Goal: Check status: Check status

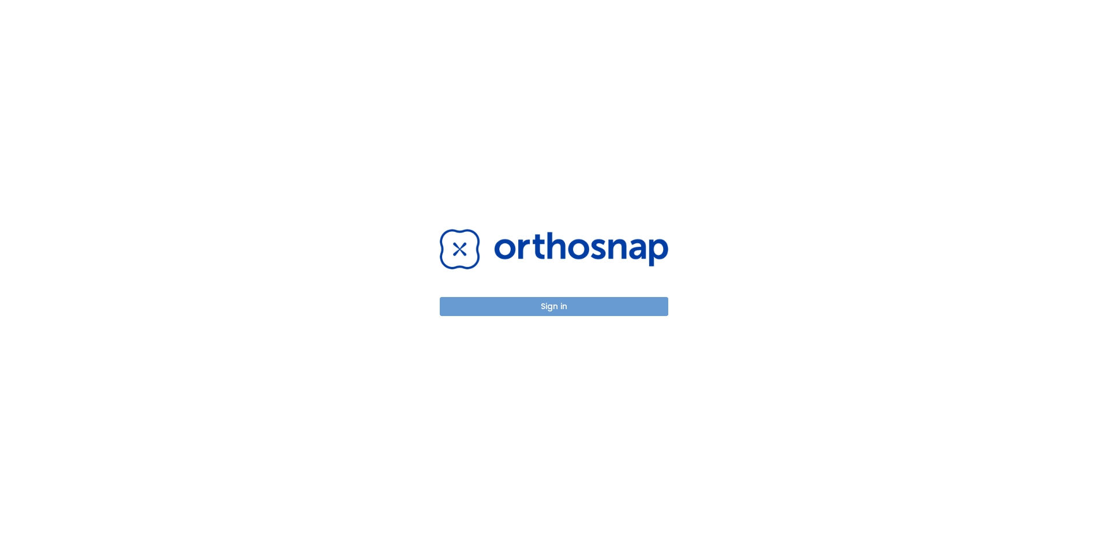
click at [560, 308] on button "Sign in" at bounding box center [554, 306] width 228 height 19
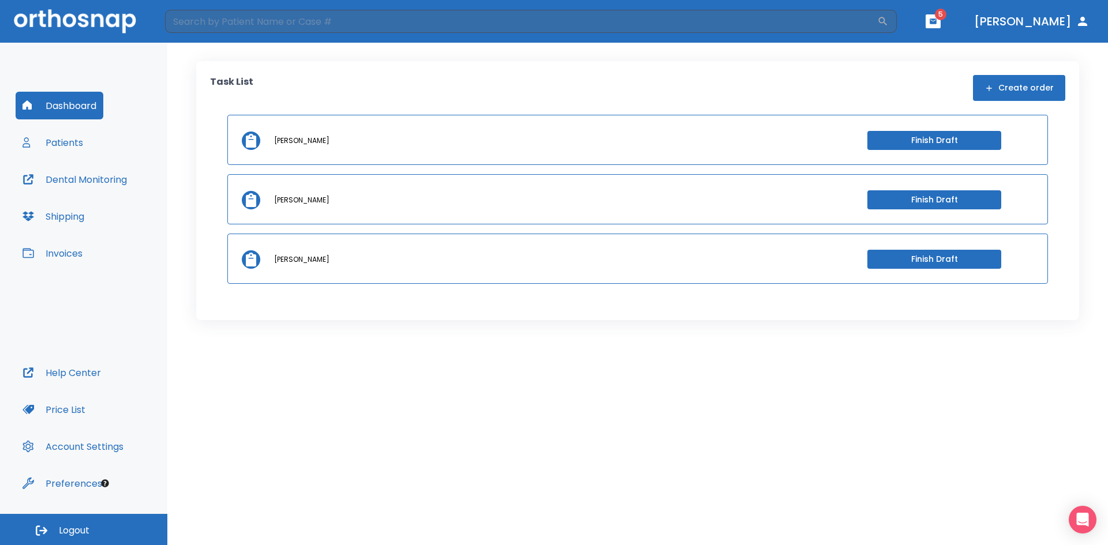
click at [69, 143] on button "Patients" at bounding box center [53, 143] width 74 height 28
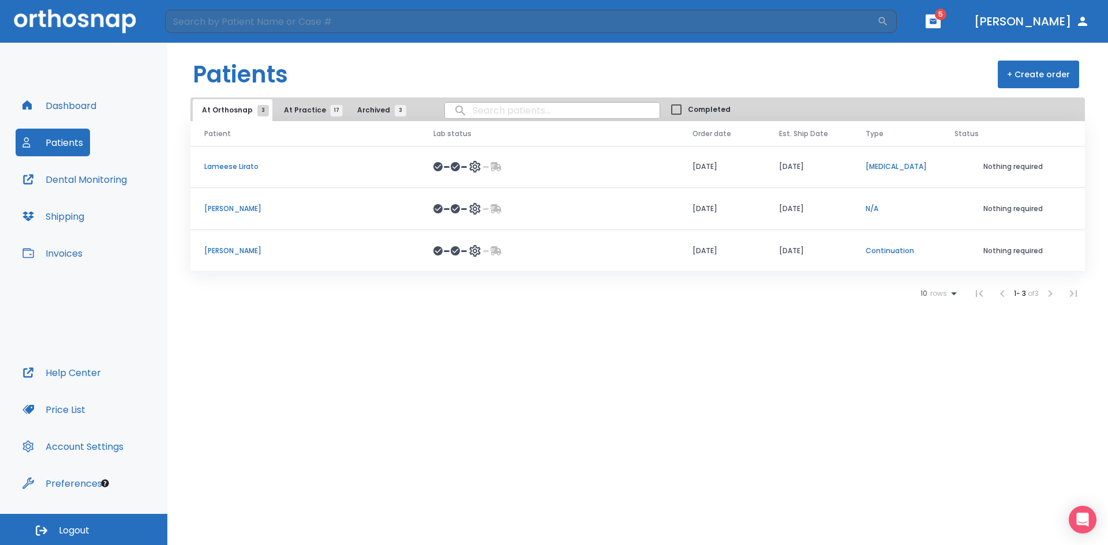
click at [261, 209] on p "[PERSON_NAME]" at bounding box center [304, 209] width 201 height 10
